Goal: Transaction & Acquisition: Purchase product/service

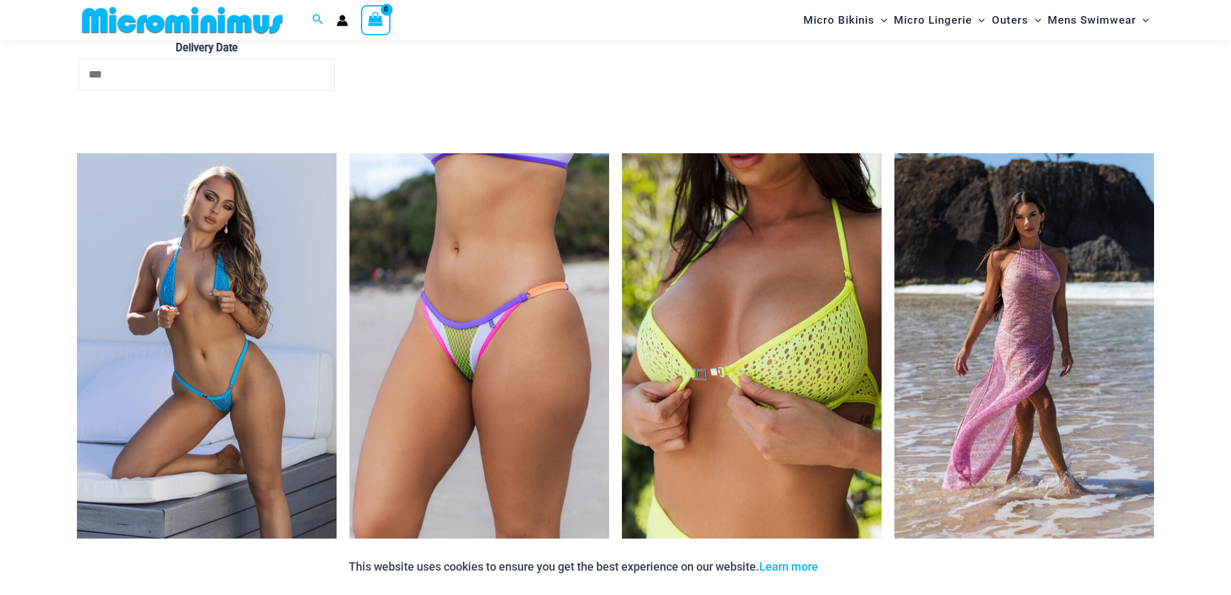
scroll to position [4091, 0]
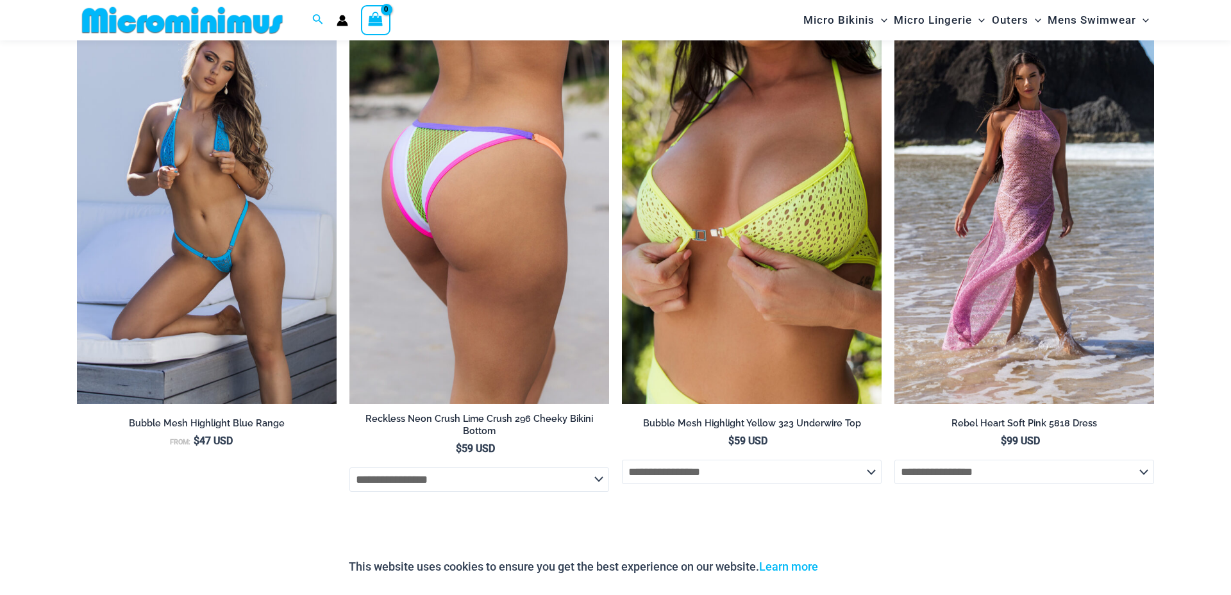
click at [507, 179] on img at bounding box center [479, 209] width 260 height 390
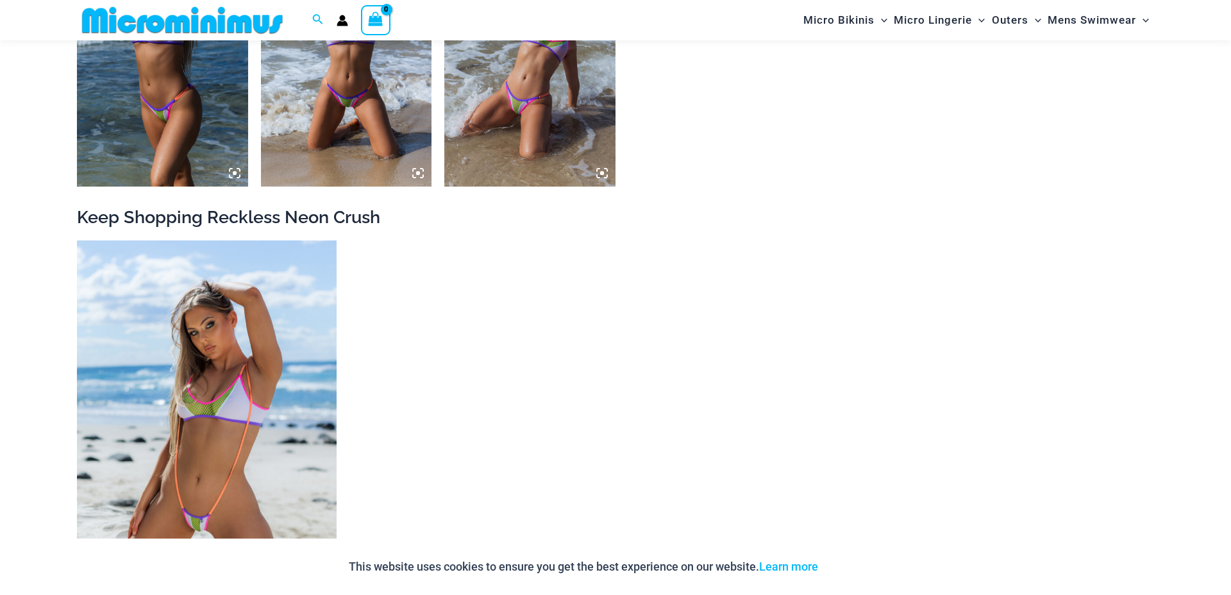
scroll to position [1540, 0]
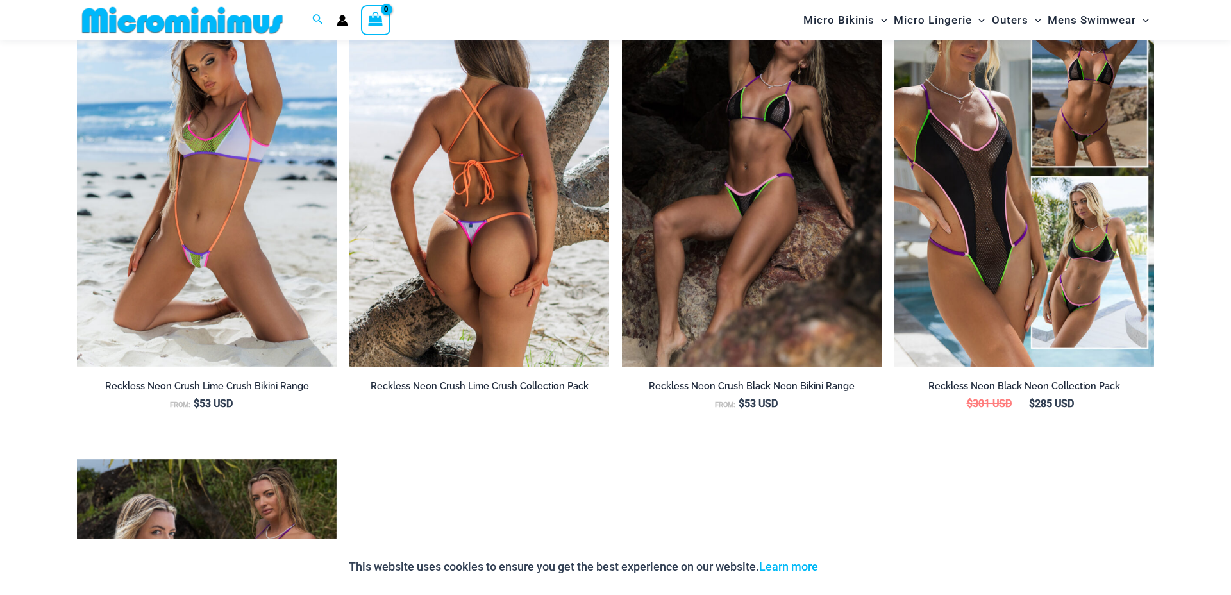
click at [468, 155] on img at bounding box center [479, 172] width 260 height 390
